Goal: Task Accomplishment & Management: Complete application form

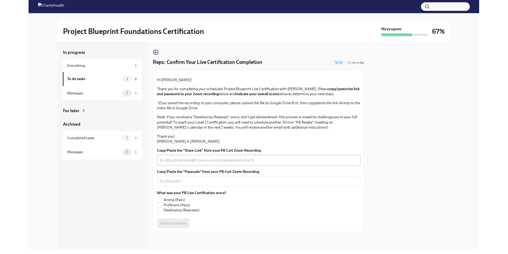
scroll to position [85, 0]
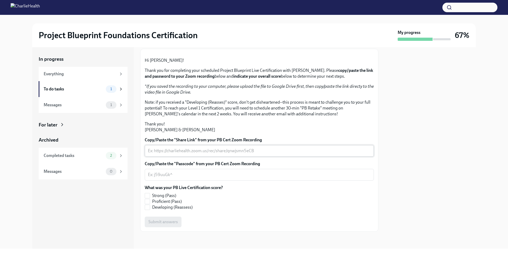
click at [168, 145] on div "x ​" at bounding box center [259, 151] width 229 height 12
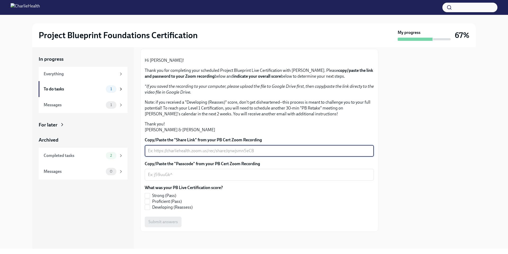
paste textarea "[PERSON_NAME] PB Cert"
type textarea "[PERSON_NAME] PB Cert"
click at [202, 171] on div "x ​" at bounding box center [259, 175] width 229 height 12
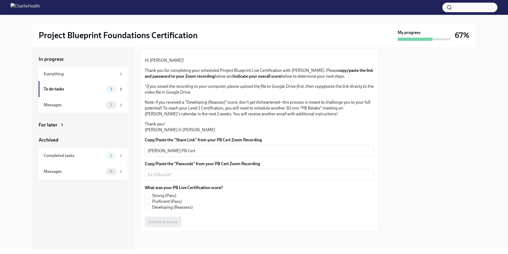
click at [201, 141] on label "Copy/Paste the "Share Link" from your PB Cert Zoom Recording" at bounding box center [259, 140] width 229 height 6
click at [201, 148] on textarea "[PERSON_NAME] PB Cert" at bounding box center [259, 151] width 223 height 6
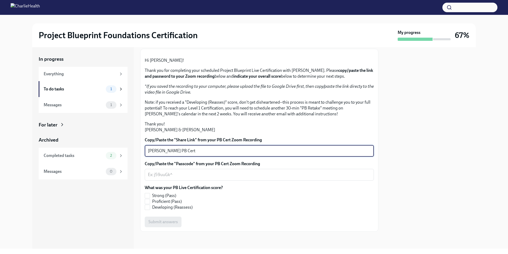
click at [199, 149] on textarea "[PERSON_NAME] PB Cert" at bounding box center [259, 151] width 223 height 6
